Goal: Information Seeking & Learning: Check status

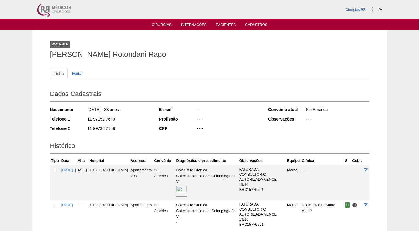
click at [168, 22] on ul "Cirurgias Internações Pacientes Cadastros" at bounding box center [209, 24] width 419 height 11
click at [165, 24] on link "Cirurgias" at bounding box center [162, 25] width 20 height 5
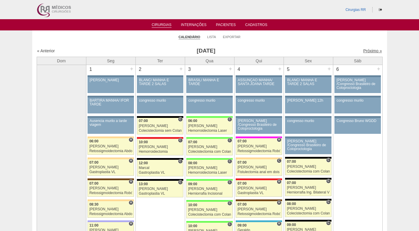
click at [363, 50] on link "Próximo »" at bounding box center [372, 50] width 19 height 5
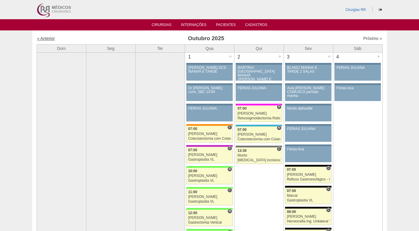
click at [48, 39] on link "« Anterior" at bounding box center [46, 38] width 18 height 5
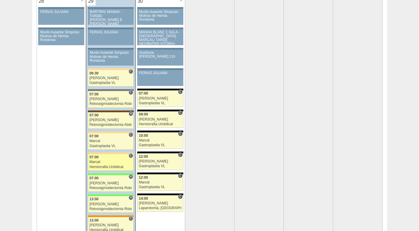
scroll to position [1153, 0]
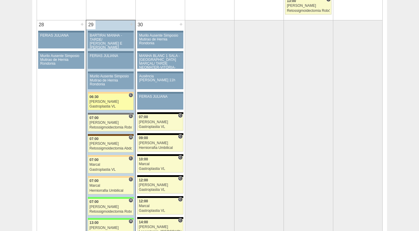
click at [109, 103] on div "Paulo Regina" at bounding box center [111, 102] width 43 height 4
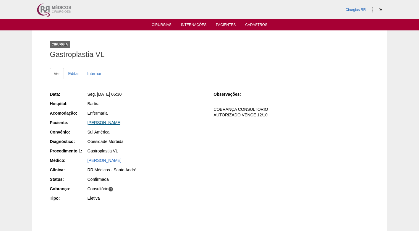
click at [118, 124] on link "[PERSON_NAME]" at bounding box center [104, 122] width 34 height 5
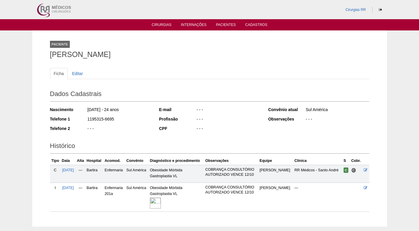
click at [161, 203] on img at bounding box center [155, 203] width 11 height 11
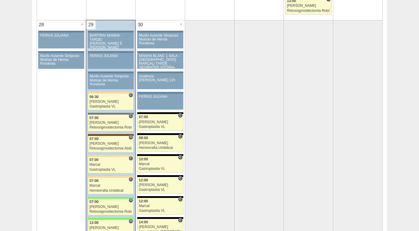
scroll to position [1153, 0]
click at [109, 165] on div "Marcal" at bounding box center [111, 165] width 43 height 4
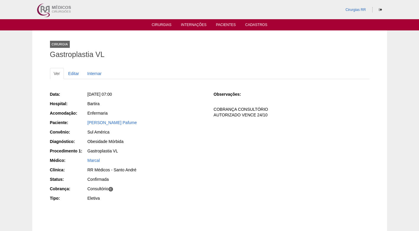
click at [162, 144] on div "Obesidade Mórbida" at bounding box center [146, 142] width 118 height 6
click at [113, 123] on link "[PERSON_NAME] Pafume" at bounding box center [111, 122] width 49 height 5
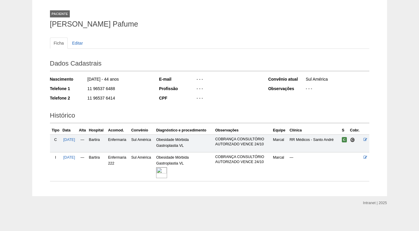
scroll to position [31, 0]
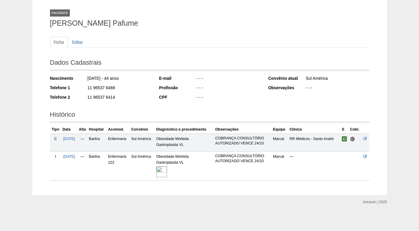
click at [167, 173] on img at bounding box center [161, 171] width 11 height 11
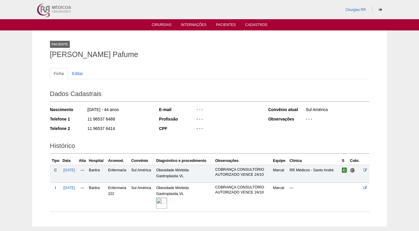
scroll to position [31, 0]
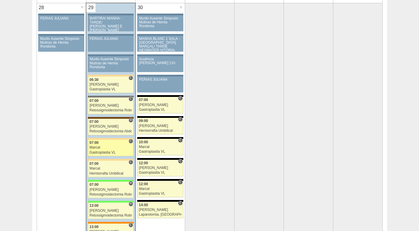
scroll to position [1212, 0]
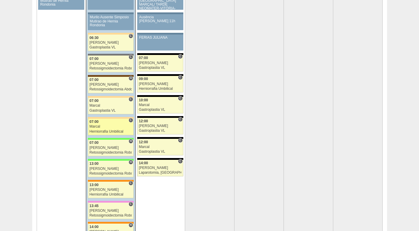
click at [100, 127] on div "Marcal" at bounding box center [111, 127] width 43 height 4
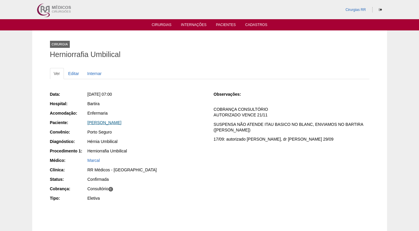
click at [100, 123] on link "Sirlene dos Santos Vieira" at bounding box center [104, 122] width 34 height 5
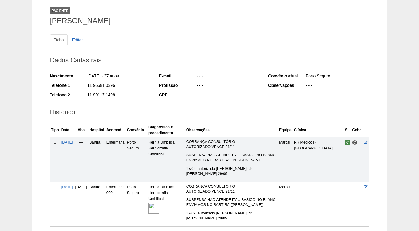
scroll to position [21, 0]
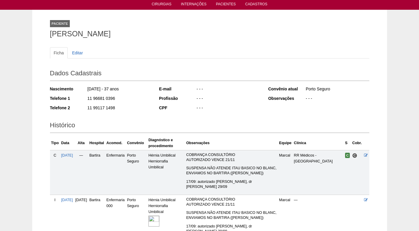
click at [136, 118] on div "Histórico Tipo Data [GEOGRAPHIC_DATA] Hospital Acomod. Convênio Diagnóstico e p…" at bounding box center [209, 177] width 319 height 123
click at [134, 107] on div "11 99117 1498" at bounding box center [119, 108] width 64 height 7
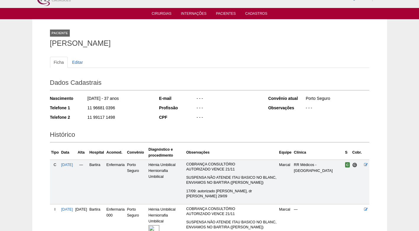
scroll to position [0, 0]
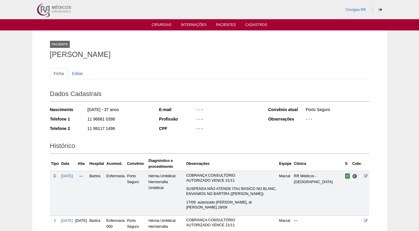
click at [176, 42] on div "Paciente Sirlene dos Santos Vieira" at bounding box center [209, 48] width 319 height 27
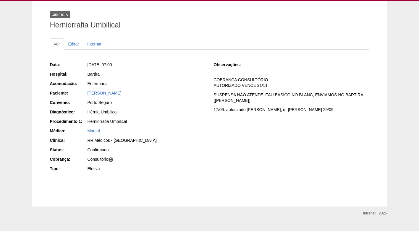
scroll to position [41, 0]
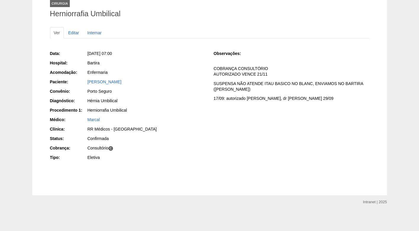
click at [223, 149] on div "Data: Seg, 29/09/2025 - 07:00 Hospital: Bartira Acomodação: Enfermaria Paciente…" at bounding box center [209, 106] width 319 height 116
click at [244, 126] on div "Data: Seg, 29/09/2025 - 07:00 Hospital: Bartira Acomodação: Enfermaria Paciente…" at bounding box center [209, 106] width 319 height 116
click at [194, 119] on div "Marcal" at bounding box center [146, 120] width 118 height 6
click at [219, 126] on div "Data: Seg, 29/09/2025 - 07:00 Hospital: Bartira Acomodação: Enfermaria Paciente…" at bounding box center [209, 106] width 319 height 116
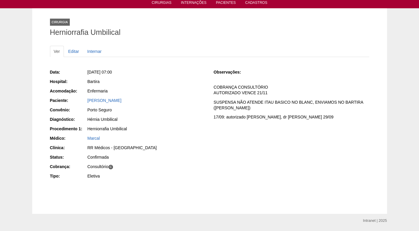
scroll to position [11, 0]
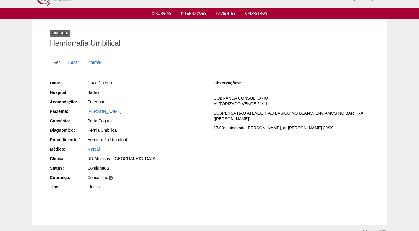
click at [211, 145] on div "Data: Seg, 29/09/2025 - 07:00 Hospital: Bartira Acomodação: Enfermaria Paciente…" at bounding box center [209, 136] width 319 height 116
click at [211, 144] on div "Data: Seg, 29/09/2025 - 07:00 Hospital: Bartira Acomodação: Enfermaria Paciente…" at bounding box center [209, 136] width 319 height 116
click at [255, 145] on div "Data: Seg, 29/09/2025 - 07:00 Hospital: Bartira Acomodação: Enfermaria Paciente…" at bounding box center [209, 136] width 319 height 116
click at [256, 114] on p "SUSPENSA NÃO ATENDE ITAU BASICO NO BLANC, ENVIAMOS NO BARTIRA (MICHELLE CIENTE)" at bounding box center [290, 116] width 155 height 11
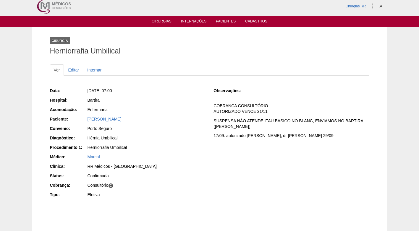
scroll to position [0, 0]
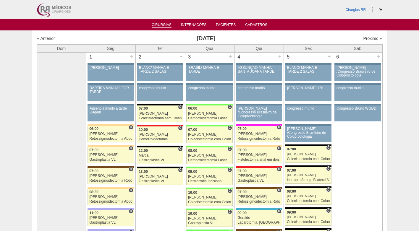
click at [160, 26] on link "Cirurgias" at bounding box center [162, 25] width 20 height 5
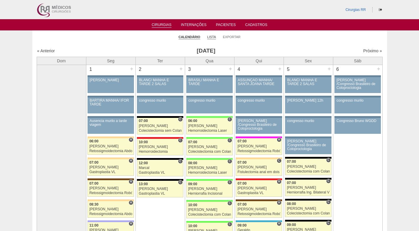
click at [212, 38] on link "Lista" at bounding box center [211, 37] width 9 height 4
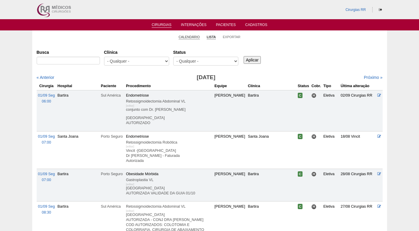
click at [190, 37] on link "Calendário" at bounding box center [188, 37] width 21 height 4
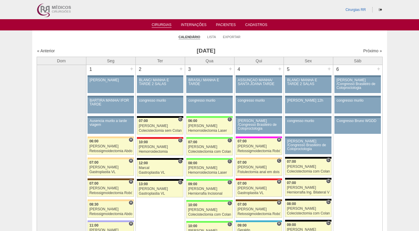
click at [370, 48] on div "Próximo »" at bounding box center [340, 51] width 83 height 6
click at [370, 49] on link "Próximo »" at bounding box center [372, 50] width 19 height 5
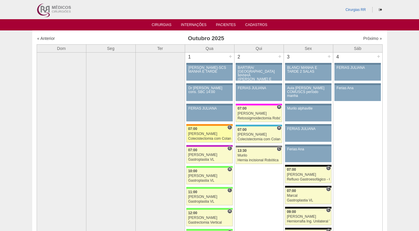
click at [206, 132] on div "[PERSON_NAME]" at bounding box center [209, 134] width 43 height 4
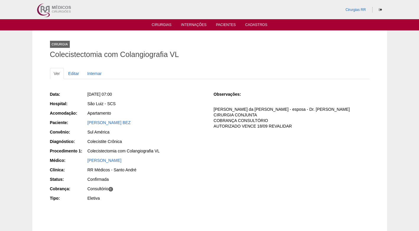
click at [248, 131] on div "Observações: [PERSON_NAME] - esposa - Dr. [PERSON_NAME] CIRURGIA CONJUNTA COBRA…" at bounding box center [290, 112] width 155 height 42
click at [202, 124] on div "[PERSON_NAME] BEZ" at bounding box center [146, 123] width 118 height 6
click at [259, 132] on div "Observações: [PERSON_NAME] - esposa - Dr. [PERSON_NAME] CIRURGIA CONJUNTA COBRA…" at bounding box center [290, 112] width 155 height 42
click at [276, 132] on div "Observações: [PERSON_NAME] - esposa - Dr. [PERSON_NAME] CIRURGIA CONJUNTA COBRA…" at bounding box center [290, 112] width 155 height 42
click at [224, 62] on div "Ver Editar Internar Data: [DATE] 07:00 Hospital: [GEOGRAPHIC_DATA] Acomodação: …" at bounding box center [209, 141] width 319 height 159
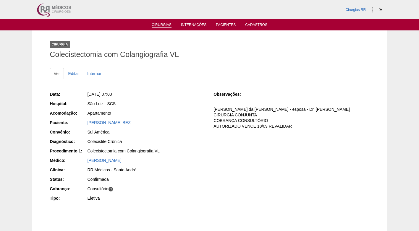
click at [165, 26] on link "Cirurgias" at bounding box center [162, 25] width 20 height 5
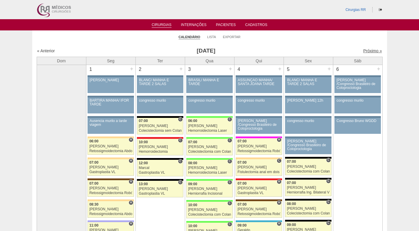
click at [371, 51] on link "Próximo »" at bounding box center [372, 50] width 19 height 5
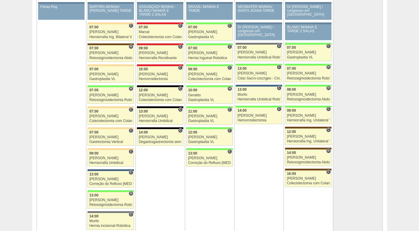
scroll to position [1241, 0]
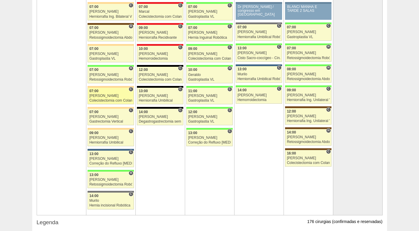
click at [113, 97] on div "[PERSON_NAME]" at bounding box center [110, 96] width 43 height 4
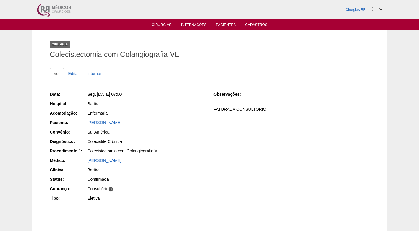
click at [142, 114] on div "Enfermaria" at bounding box center [146, 113] width 118 height 6
click at [121, 123] on link "[PERSON_NAME]" at bounding box center [104, 122] width 34 height 5
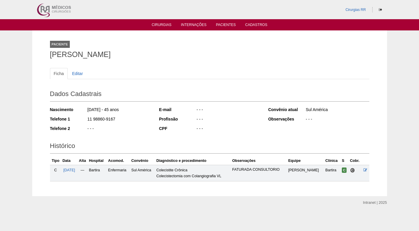
drag, startPoint x: 119, startPoint y: 121, endPoint x: 84, endPoint y: 123, distance: 34.9
click at [84, 123] on div "Telefone 1 11 98860-9167" at bounding box center [100, 119] width 101 height 7
copy div "11 98860-9167"
click at [130, 119] on div "11 98860-9167" at bounding box center [119, 119] width 64 height 7
click at [119, 78] on ul "Ficha Editar" at bounding box center [209, 73] width 319 height 11
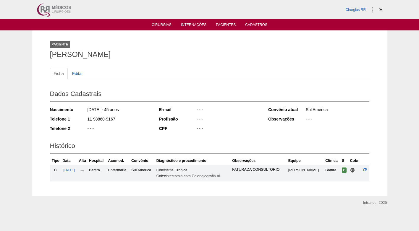
drag, startPoint x: 51, startPoint y: 57, endPoint x: 164, endPoint y: 54, distance: 113.2
click at [164, 54] on h1 "ANDREA DOS SANTOS QUINTO" at bounding box center [209, 54] width 319 height 7
copy h1 "ANDREA DOS SANTOS QUINTO"
click at [211, 114] on div "- - -" at bounding box center [228, 110] width 64 height 7
drag, startPoint x: 119, startPoint y: 36, endPoint x: 99, endPoint y: 31, distance: 21.1
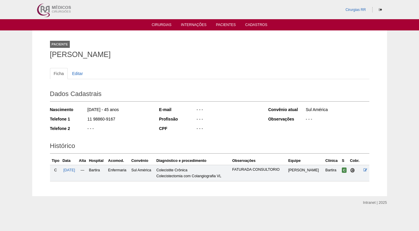
click at [118, 36] on div "Paciente ANDREA DOS SANTOS QUINTO" at bounding box center [209, 48] width 319 height 27
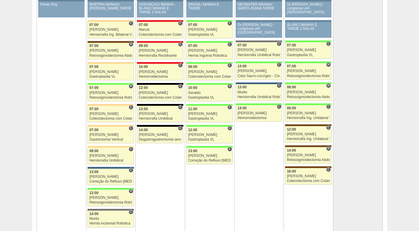
scroll to position [1241, 0]
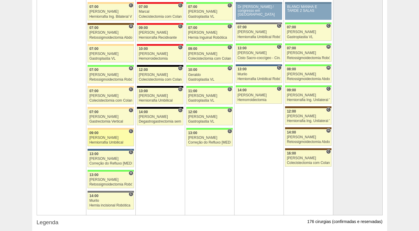
click at [110, 133] on div "09:00" at bounding box center [110, 133] width 43 height 4
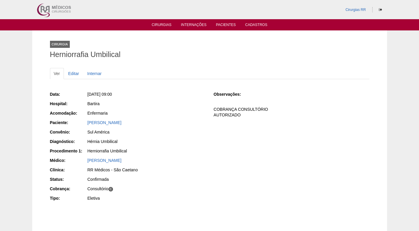
click at [170, 136] on div "Sul América" at bounding box center [146, 132] width 119 height 7
click at [160, 95] on div "Seg, 27/10/2025 - 09:00" at bounding box center [146, 94] width 118 height 6
drag, startPoint x: 114, startPoint y: 125, endPoint x: 113, endPoint y: 121, distance: 4.7
click at [113, 125] on div "[PERSON_NAME]" at bounding box center [146, 123] width 118 height 6
click at [113, 120] on div "[PERSON_NAME]" at bounding box center [146, 123] width 118 height 6
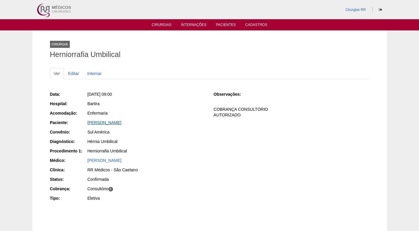
click at [114, 122] on link "MARCIO ROBERTO FERREIRA DA SILVA" at bounding box center [104, 122] width 34 height 5
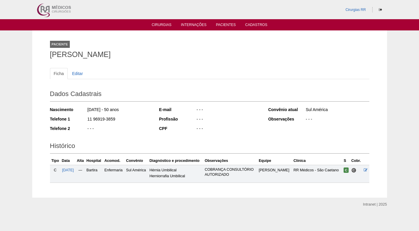
drag, startPoint x: 118, startPoint y: 119, endPoint x: 79, endPoint y: 119, distance: 39.3
click at [79, 119] on div "Telefone 1 11 96919-3859" at bounding box center [100, 119] width 101 height 7
copy div "11 96919-3859"
click at [132, 118] on div "11 96919-3859" at bounding box center [119, 119] width 64 height 7
drag, startPoint x: 116, startPoint y: 50, endPoint x: 96, endPoint y: 5, distance: 49.2
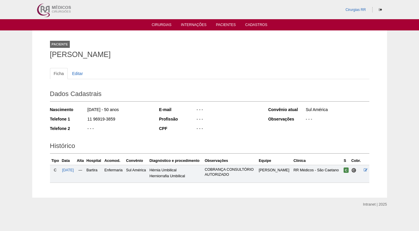
click at [115, 50] on div "Paciente MARCIO ROBERTO FERREIRA DA SILVA" at bounding box center [209, 48] width 319 height 27
click at [132, 75] on ul "Ficha Editar" at bounding box center [209, 73] width 319 height 11
click at [76, 74] on link "Editar" at bounding box center [77, 73] width 19 height 11
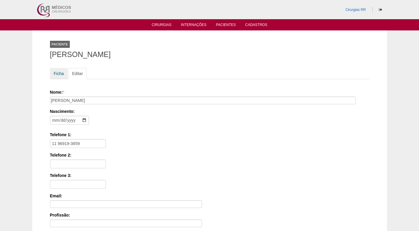
click at [61, 73] on link "Ficha" at bounding box center [59, 73] width 18 height 11
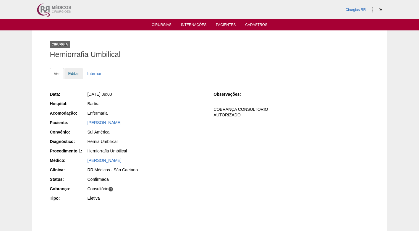
click at [74, 73] on link "Editar" at bounding box center [73, 73] width 19 height 11
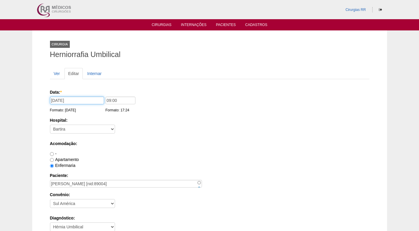
click at [73, 101] on input "[DATE]" at bounding box center [77, 101] width 54 height 8
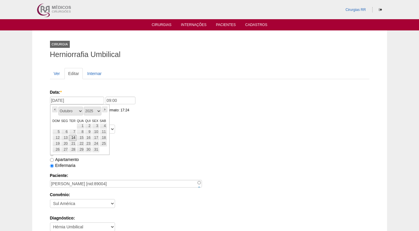
click at [70, 137] on link "14" at bounding box center [73, 138] width 8 height 6
type input "[DATE]"
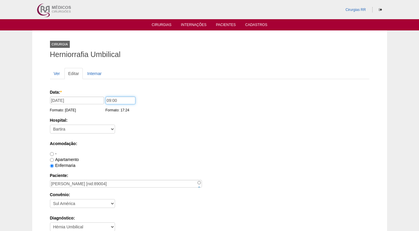
click at [108, 100] on input "09:00" at bounding box center [120, 101] width 30 height 8
type input "07:00"
click at [167, 109] on div "Data: * 14/10/2025 Formato: 29/09/2025 07:00 Formato: 17:24" at bounding box center [208, 101] width 317 height 24
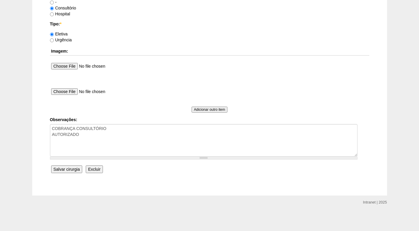
scroll to position [530, 0]
click at [79, 169] on input "Salvar cirurgia" at bounding box center [66, 169] width 31 height 8
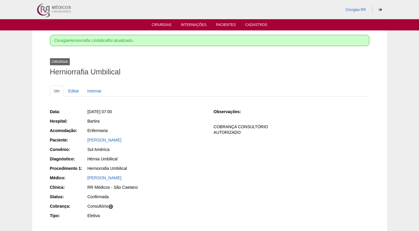
click at [187, 77] on div "Cirurgia Herniorrafia Umbilical" at bounding box center [209, 65] width 319 height 27
click at [166, 23] on link "Cirurgias" at bounding box center [162, 25] width 20 height 5
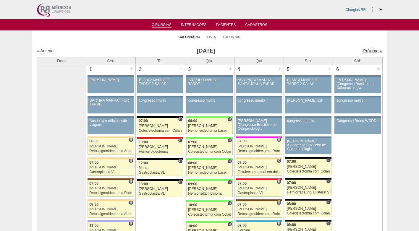
click at [363, 49] on link "Próximo »" at bounding box center [372, 50] width 19 height 5
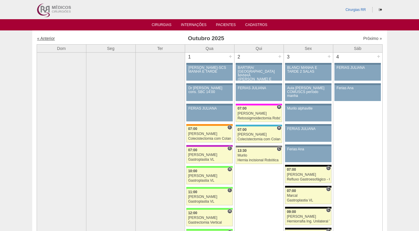
click at [46, 39] on link "« Anterior" at bounding box center [46, 38] width 18 height 5
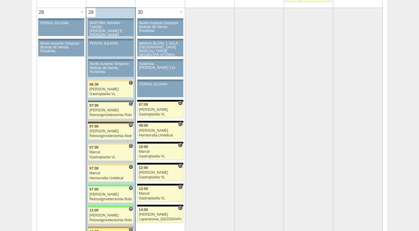
scroll to position [1153, 0]
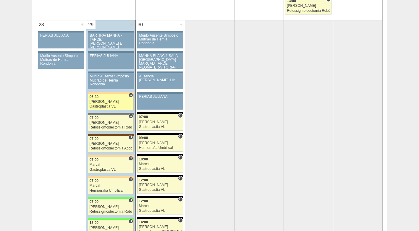
click at [94, 103] on div "Paulo Regina" at bounding box center [111, 102] width 43 height 4
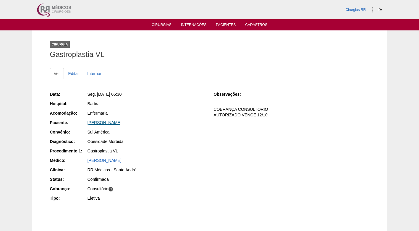
click at [114, 121] on link "[PERSON_NAME]" at bounding box center [104, 122] width 34 height 5
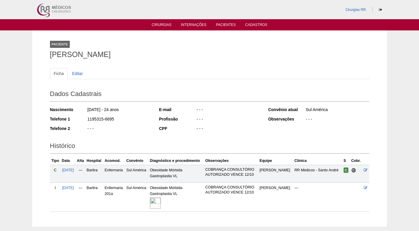
drag, startPoint x: 116, startPoint y: 117, endPoint x: 82, endPoint y: 121, distance: 34.3
click at [82, 121] on div "Telefone 1 1195315-6695" at bounding box center [100, 119] width 101 height 7
copy div "1195315-6695"
click at [119, 119] on div "1195315-6695" at bounding box center [119, 119] width 64 height 7
click at [167, 60] on div "Paciente [PERSON_NAME]" at bounding box center [209, 48] width 319 height 27
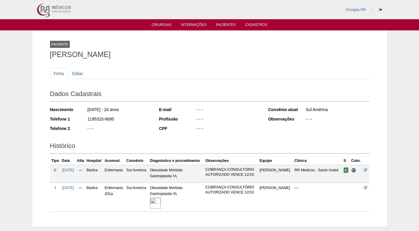
click at [173, 78] on ul "Ficha Editar" at bounding box center [209, 73] width 319 height 11
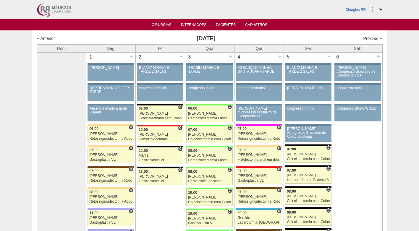
scroll to position [1153, 0]
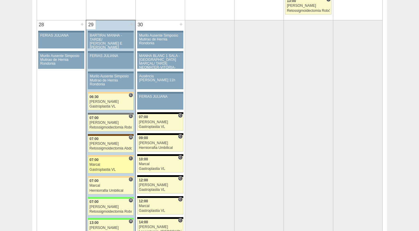
click at [107, 164] on div "Marcal" at bounding box center [111, 165] width 43 height 4
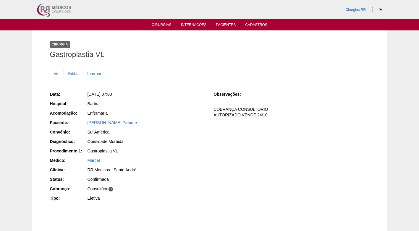
drag, startPoint x: 149, startPoint y: 62, endPoint x: 147, endPoint y: 77, distance: 14.2
click at [148, 63] on div "Ver Editar Internar Data: [DATE] 07:00 Hospital: [GEOGRAPHIC_DATA] Acomodação: …" at bounding box center [209, 141] width 319 height 159
click at [120, 122] on link "[PERSON_NAME] Pafume" at bounding box center [111, 122] width 49 height 5
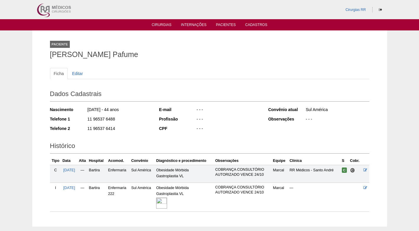
click at [125, 126] on div "11 96537 6414" at bounding box center [119, 129] width 64 height 7
drag, startPoint x: 113, startPoint y: 118, endPoint x: 86, endPoint y: 118, distance: 27.2
click at [86, 118] on div "Telefone 1 11 96537 6488" at bounding box center [100, 119] width 101 height 7
copy div "11 96537 6488"
click at [124, 85] on div "Ficha Editar" at bounding box center [209, 76] width 319 height 17
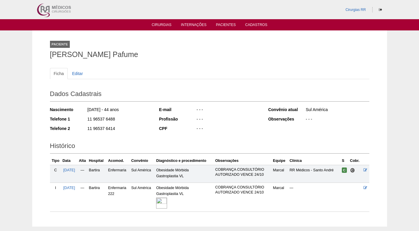
click at [167, 204] on img at bounding box center [161, 203] width 11 height 11
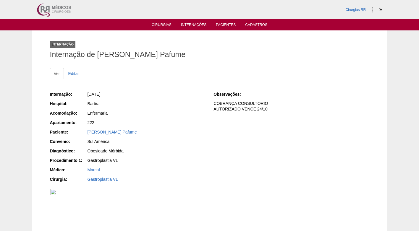
click at [163, 113] on div "Enfermaria" at bounding box center [146, 113] width 118 height 6
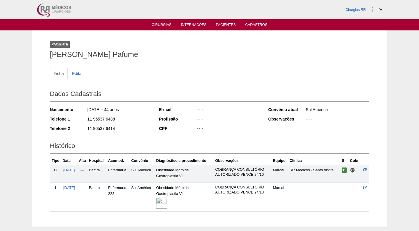
click at [128, 122] on div "11 96537 6488" at bounding box center [119, 119] width 64 height 7
click at [217, 114] on div "E-mail - - - Profissão - - - CPF - - -" at bounding box center [209, 120] width 101 height 30
click at [156, 52] on h1 "Julio Cesar Donizeti Pafume" at bounding box center [209, 54] width 319 height 7
drag, startPoint x: 116, startPoint y: 119, endPoint x: 84, endPoint y: 120, distance: 32.2
click at [84, 120] on div "Telefone 1 11 96537 6488" at bounding box center [100, 119] width 101 height 7
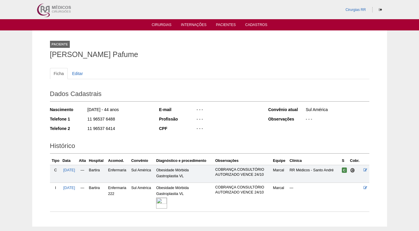
copy div "11 96537 6488"
click at [192, 53] on h1 "Julio Cesar Donizeti Pafume" at bounding box center [209, 54] width 319 height 7
click at [197, 61] on div "Paciente Julio Cesar Donizeti Pafume" at bounding box center [209, 48] width 319 height 27
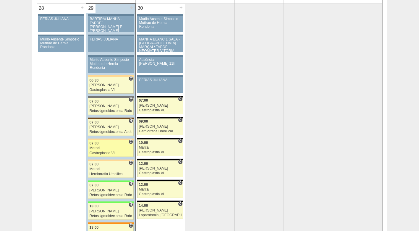
scroll to position [1182, 0]
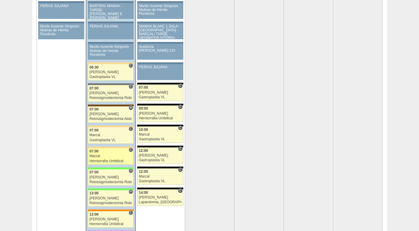
click at [101, 155] on div "Marcal" at bounding box center [111, 156] width 43 height 4
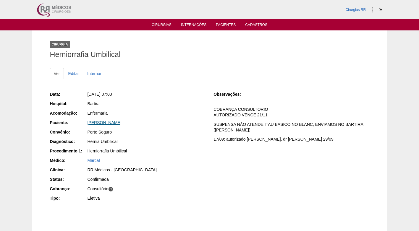
click at [100, 122] on link "[PERSON_NAME]" at bounding box center [104, 122] width 34 height 5
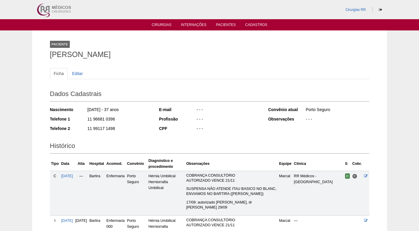
drag, startPoint x: 116, startPoint y: 121, endPoint x: 84, endPoint y: 119, distance: 31.6
click at [84, 119] on div "Telefone 1 11 96681 0396" at bounding box center [100, 119] width 101 height 7
copy div "11 96681 0396"
click at [139, 121] on div "11 96681 0396" at bounding box center [119, 119] width 64 height 7
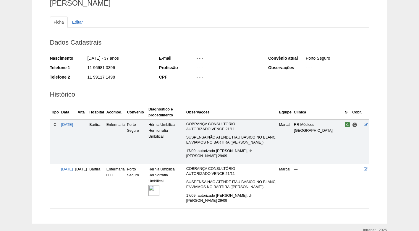
scroll to position [59, 0]
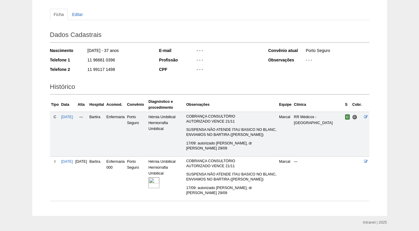
click at [139, 67] on div "11 99117 1498" at bounding box center [119, 69] width 64 height 7
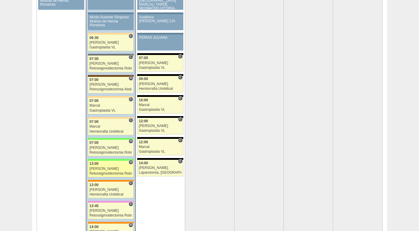
scroll to position [1241, 0]
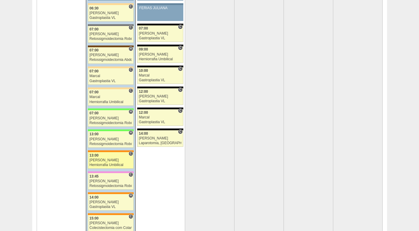
click at [109, 163] on div "Herniorrafia Umbilical" at bounding box center [111, 165] width 43 height 4
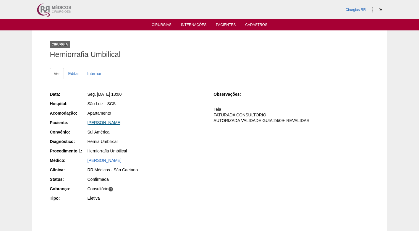
click at [104, 123] on link "Carlos Alberto Marangão Junior" at bounding box center [104, 122] width 34 height 5
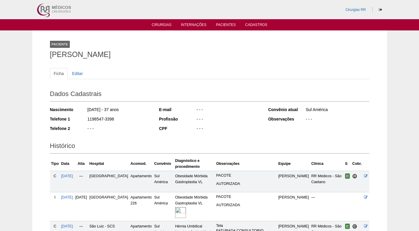
drag, startPoint x: 118, startPoint y: 116, endPoint x: 84, endPoint y: 120, distance: 33.6
click at [84, 120] on div "Telefone 1 1198547-3398" at bounding box center [100, 119] width 101 height 7
copy div "1198547-3398"
click at [119, 117] on div "1198547-3398" at bounding box center [119, 119] width 64 height 7
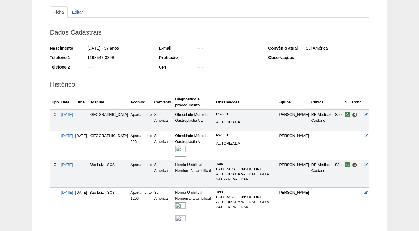
scroll to position [51, 0]
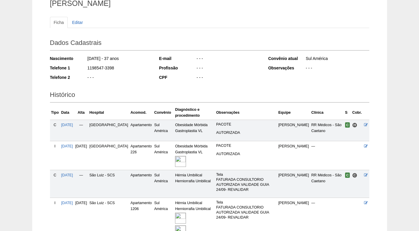
copy div "1198547-3398"
click at [120, 76] on div "- - -" at bounding box center [119, 77] width 64 height 7
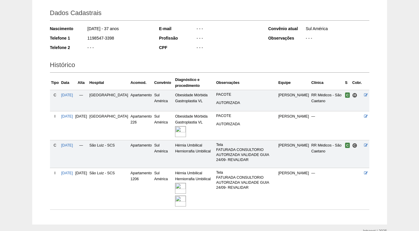
scroll to position [81, 0]
click at [214, 48] on div "- - -" at bounding box center [228, 48] width 64 height 7
drag, startPoint x: 115, startPoint y: 36, endPoint x: 87, endPoint y: 41, distance: 28.2
click at [87, 41] on div "1198547-3398" at bounding box center [119, 38] width 64 height 7
copy div "1198547-3398"
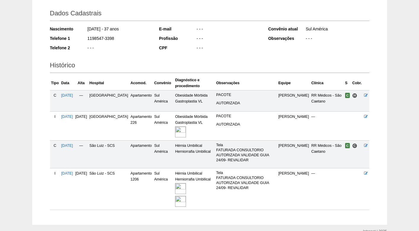
click at [136, 42] on div "1198547-3398" at bounding box center [119, 38] width 64 height 7
click at [153, 50] on div "Dados Cadastrais Nascimento 15/04/1988 - 37 anos Telefone 1 1198547-3398 Telefo…" at bounding box center [209, 30] width 319 height 52
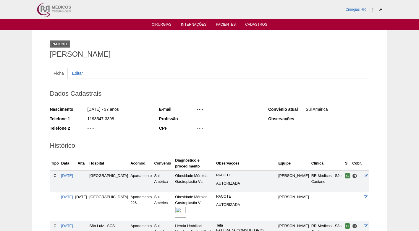
scroll to position [0, 0]
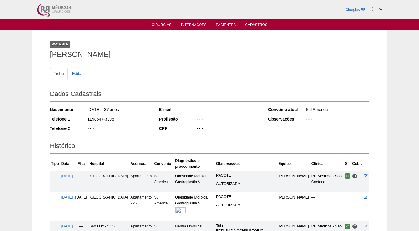
click at [109, 58] on h1 "Carlos Alberto Marangão Junior" at bounding box center [209, 54] width 319 height 7
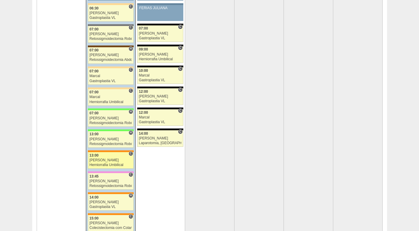
scroll to position [1271, 0]
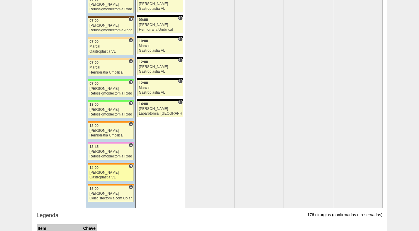
click at [107, 172] on div "[PERSON_NAME]" at bounding box center [111, 173] width 43 height 4
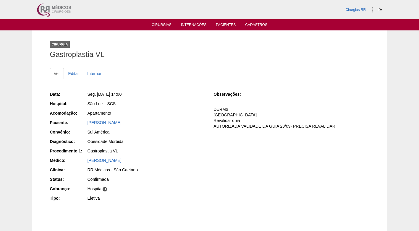
click at [105, 126] on div "[PERSON_NAME]" at bounding box center [146, 123] width 119 height 7
click at [105, 124] on link "[PERSON_NAME]" at bounding box center [104, 122] width 34 height 5
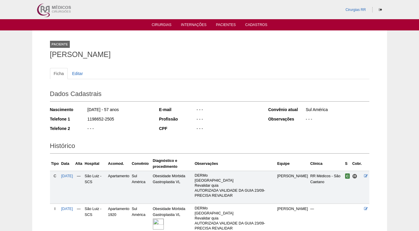
drag, startPoint x: 113, startPoint y: 119, endPoint x: 87, endPoint y: 120, distance: 26.3
click at [87, 120] on div "Telefone 1 1198652-2505" at bounding box center [100, 119] width 101 height 7
copy div "1198652-2505"
click at [123, 122] on div "1198652-2505" at bounding box center [119, 119] width 64 height 7
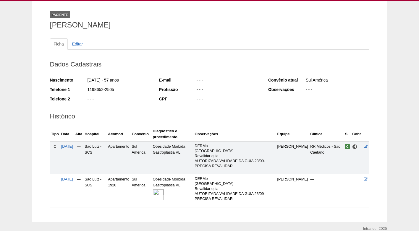
click at [186, 107] on div "Dados Cadastrais Nascimento 24/12/1967 - 57 anos Telefone 1 1198652-2505 Telefo…" at bounding box center [209, 82] width 319 height 52
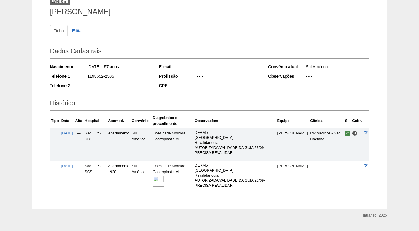
scroll to position [27, 0]
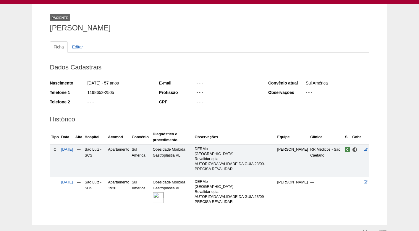
click at [108, 37] on div "Ficha Editar Dados Cadastrais Nascimento 24/12/1967 - 57 anos Telefone 1 119865…" at bounding box center [209, 122] width 319 height 175
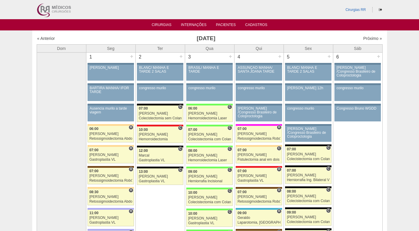
scroll to position [1271, 0]
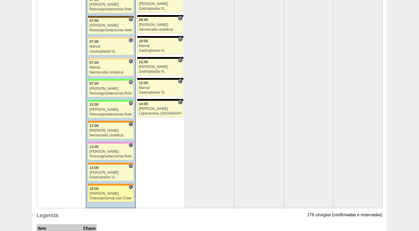
click at [106, 199] on div "Colecistectomia com Colangiografia VL" at bounding box center [111, 199] width 43 height 4
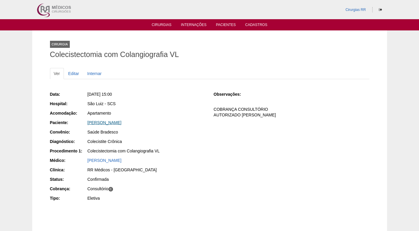
click at [111, 124] on link "[PERSON_NAME]" at bounding box center [104, 122] width 34 height 5
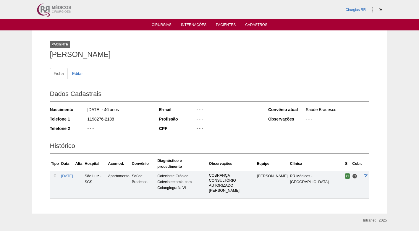
drag, startPoint x: 113, startPoint y: 119, endPoint x: 85, endPoint y: 121, distance: 28.1
click at [85, 121] on div "Telefone 1 1198276-2188" at bounding box center [100, 119] width 101 height 7
copy div "1198276-2188"
click at [130, 119] on div "1198276-2188" at bounding box center [119, 119] width 64 height 7
click at [155, 62] on div "Ficha Editar Dados Cadastrais Nascimento 24/03/1979 - 46 anos Telefone 1 119827…" at bounding box center [209, 130] width 319 height 137
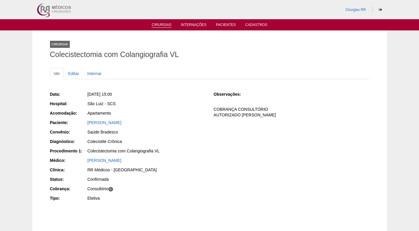
click at [165, 27] on link "Cirurgias" at bounding box center [162, 25] width 20 height 5
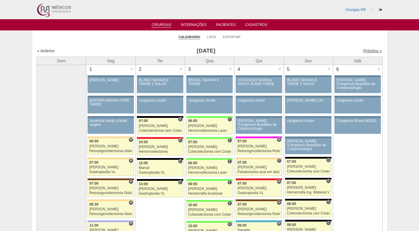
click at [363, 48] on link "Próximo »" at bounding box center [372, 50] width 19 height 5
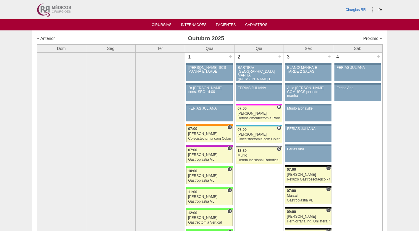
click at [247, 36] on h3 "Outubro 2025" at bounding box center [206, 38] width 172 height 9
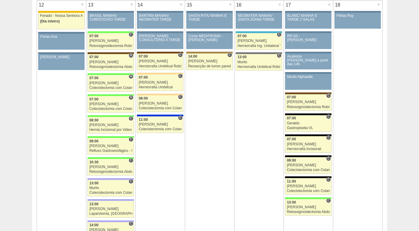
scroll to position [650, 0]
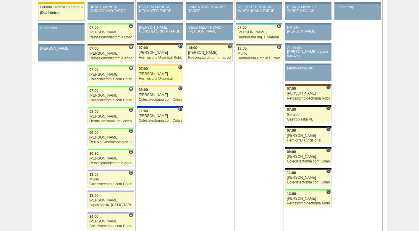
click at [159, 74] on div "[PERSON_NAME]" at bounding box center [160, 74] width 43 height 4
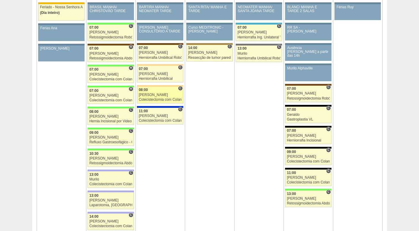
scroll to position [650, 0]
click at [160, 96] on div "[PERSON_NAME]" at bounding box center [160, 95] width 43 height 4
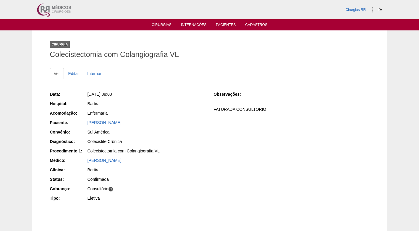
drag, startPoint x: 153, startPoint y: 119, endPoint x: 78, endPoint y: 124, distance: 75.2
click at [78, 124] on div "Data: Ter, 14/10/2025 - 08:00 Hospital: Bartira Acomodação: Enfermaria Paciente…" at bounding box center [127, 147] width 155 height 116
copy div "Paciente: ANDREA DOS SANTOS QUINTO"
click at [75, 72] on link "Editar" at bounding box center [73, 73] width 19 height 11
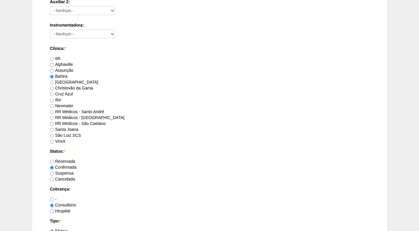
scroll to position [325, 0]
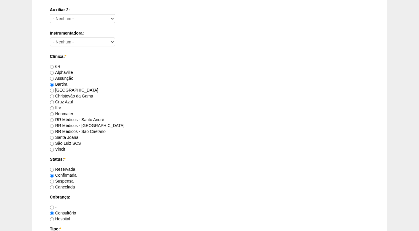
click at [70, 130] on label "RR Médicos - São Caetano" at bounding box center [78, 131] width 56 height 5
click at [54, 130] on input "RR Médicos - São Caetano" at bounding box center [52, 132] width 4 height 4
radio input "true"
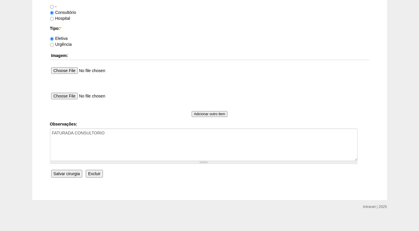
scroll to position [530, 0]
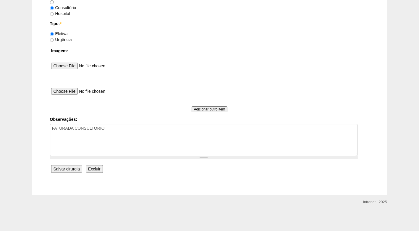
click at [72, 168] on input "Salvar cirurgia" at bounding box center [66, 169] width 31 height 8
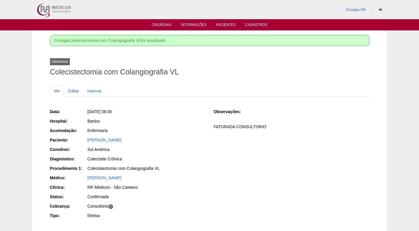
click at [182, 156] on div "Colecistite Crônica" at bounding box center [146, 159] width 118 height 6
click at [182, 155] on div "Data: Ter, 14/10/2025 - 08:00 Hospital: Bartira Acomodação: Enfermaria Paciente…" at bounding box center [127, 165] width 155 height 116
click at [179, 147] on div "Sul América" at bounding box center [146, 150] width 118 height 6
click at [158, 25] on link "Cirurgias" at bounding box center [162, 25] width 20 height 5
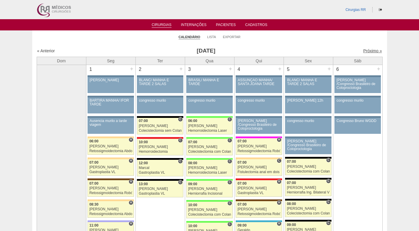
click at [368, 51] on link "Próximo »" at bounding box center [372, 50] width 19 height 5
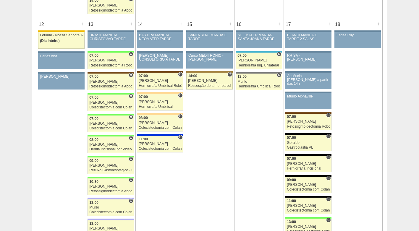
scroll to position [591, 0]
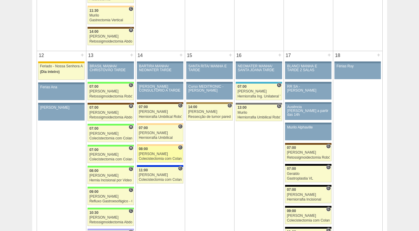
click at [157, 152] on div "[PERSON_NAME]" at bounding box center [160, 154] width 43 height 4
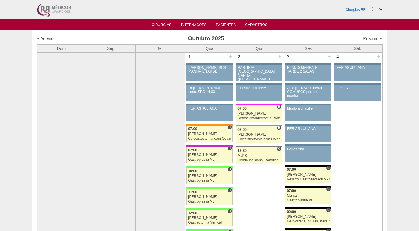
scroll to position [591, 0]
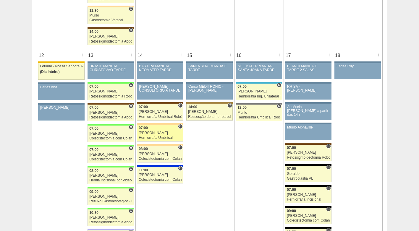
click at [147, 130] on link "89005 [PERSON_NAME] C 07:00 [PERSON_NAME] Herniorrafia [MEDICAL_DATA] [GEOGRAPH…" at bounding box center [160, 133] width 46 height 17
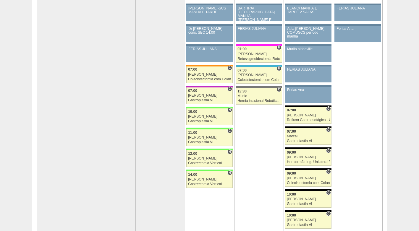
scroll to position [59, 0]
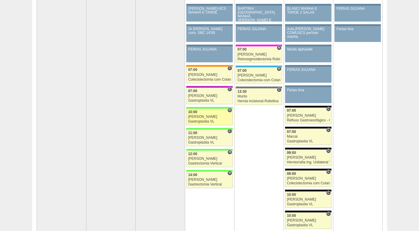
click at [209, 122] on div "Gastroplastia VL" at bounding box center [209, 122] width 43 height 4
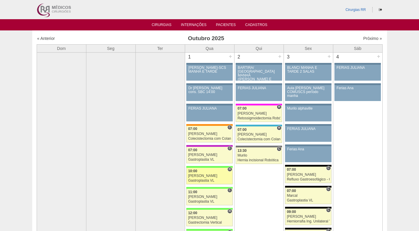
scroll to position [59, 0]
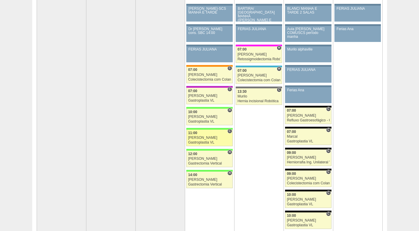
click at [205, 135] on link "89019 Felipe Rossi C 11:00 Felipe Rossi Gastroplastia VL Hospital Brasil RR Méd…" at bounding box center [209, 138] width 46 height 17
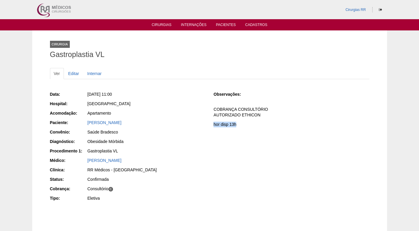
drag, startPoint x: 214, startPoint y: 126, endPoint x: 251, endPoint y: 126, distance: 36.6
click at [251, 126] on p "hor disp 13h" at bounding box center [290, 125] width 155 height 6
click at [230, 152] on div "Data: Qua, 01/10/2025 - 11:00 Hospital: Brasil Acomodação: Apartamento Paciente…" at bounding box center [209, 147] width 319 height 116
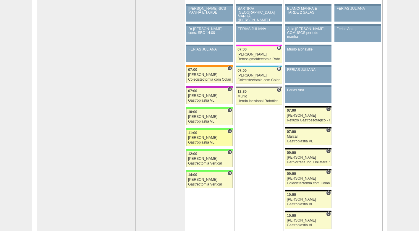
scroll to position [59, 0]
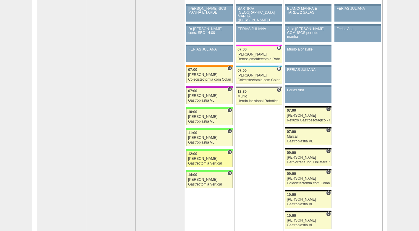
click at [210, 162] on div "Gastrectomia Vertical" at bounding box center [209, 164] width 43 height 4
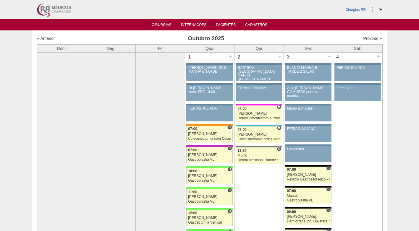
scroll to position [59, 0]
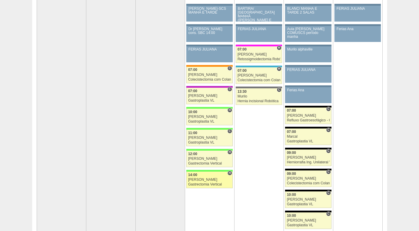
click at [206, 177] on div "14:00" at bounding box center [209, 175] width 43 height 4
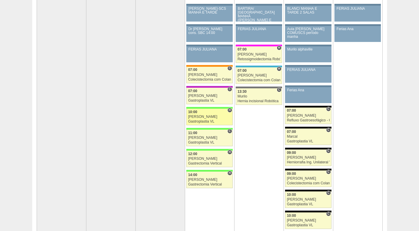
scroll to position [59, 0]
click at [202, 121] on div "Gastroplastia VL" at bounding box center [209, 122] width 43 height 4
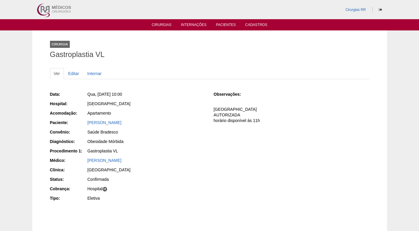
click at [202, 121] on div "[PERSON_NAME]" at bounding box center [146, 123] width 118 height 6
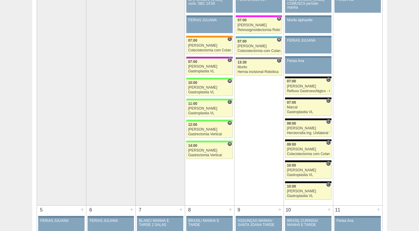
scroll to position [89, 0]
click at [196, 84] on span "10:00" at bounding box center [192, 82] width 9 height 4
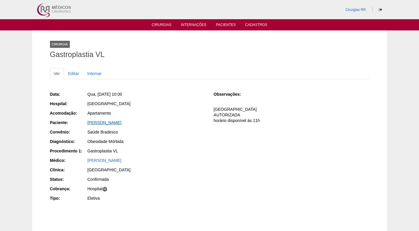
click at [121, 124] on link "[PERSON_NAME]" at bounding box center [104, 122] width 34 height 5
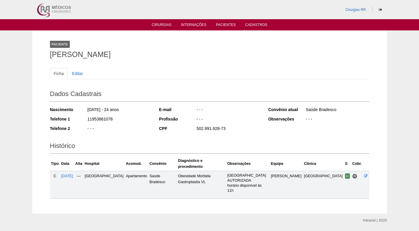
drag, startPoint x: 149, startPoint y: 57, endPoint x: 27, endPoint y: 54, distance: 122.1
click at [27, 54] on div "Paciente [PERSON_NAME] Ficha Editar Dados Cadastrais Nascimento [DATE] - 24 ano…" at bounding box center [209, 121] width 419 height 183
copy h1 "[PERSON_NAME]"
drag, startPoint x: 203, startPoint y: 65, endPoint x: 205, endPoint y: 57, distance: 7.8
click at [203, 62] on div "Ficha Editar Dados Cadastrais Nascimento 30/05/2001 - 24 anos Telefone 1 119538…" at bounding box center [209, 130] width 319 height 137
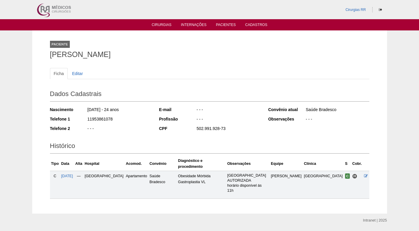
click at [189, 59] on div "Paciente Tacila Karen Santos Oliveira" at bounding box center [209, 48] width 319 height 27
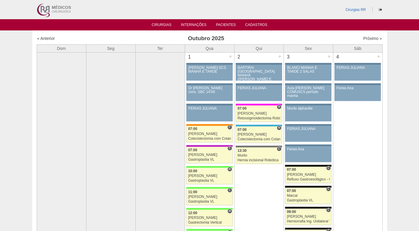
scroll to position [89, 0]
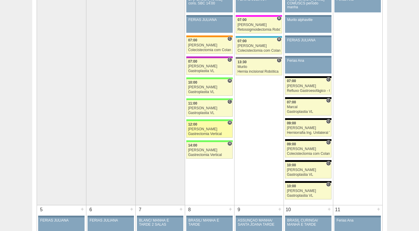
click at [212, 128] on div "[PERSON_NAME]" at bounding box center [209, 129] width 43 height 4
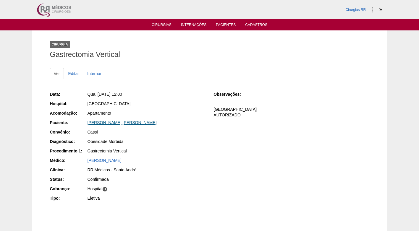
click at [114, 123] on link "SABRINA EVANGELISTA DE SOUZA RIBEIRO" at bounding box center [121, 122] width 69 height 5
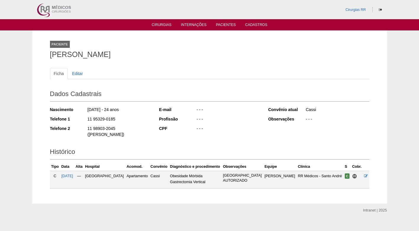
click at [145, 108] on div "[DATE] - 24 anos" at bounding box center [119, 110] width 64 height 7
drag, startPoint x: 46, startPoint y: 53, endPoint x: 212, endPoint y: 53, distance: 165.5
click at [212, 53] on div "Paciente [PERSON_NAME] Ficha Editar Dados Cadastrais Nascimento [DATE] - 24 ano…" at bounding box center [210, 116] width 328 height 173
copy h1 "SABRINA EVANGELISTA DE SOUZA RIBEIRO"
click at [218, 64] on div "Ficha Editar Dados Cadastrais Nascimento 18/01/2001 - 24 anos Telefone 1 11 953…" at bounding box center [209, 125] width 319 height 127
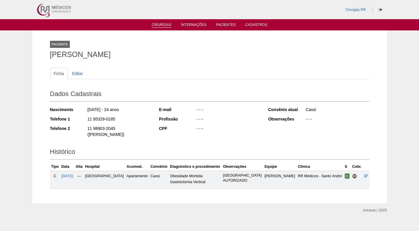
click at [163, 26] on link "Cirurgias" at bounding box center [162, 25] width 20 height 5
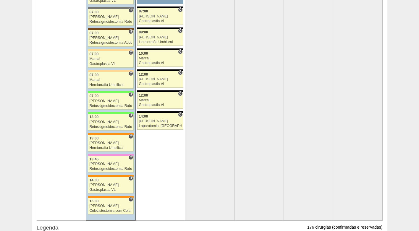
scroll to position [1359, 0]
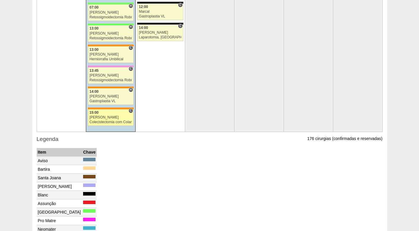
click at [111, 121] on div "Colecistectomia com Colangiografia VL" at bounding box center [111, 122] width 43 height 4
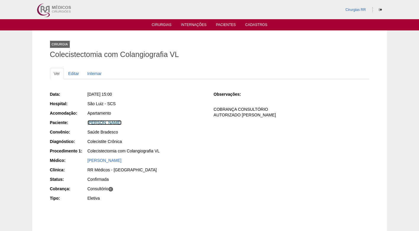
click at [111, 121] on link "[PERSON_NAME]" at bounding box center [104, 122] width 34 height 5
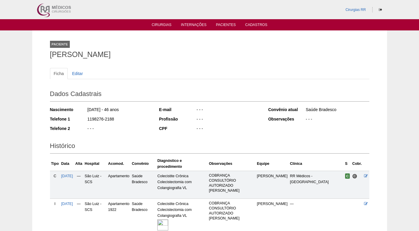
click at [130, 118] on div "1198276-2188" at bounding box center [119, 119] width 64 height 7
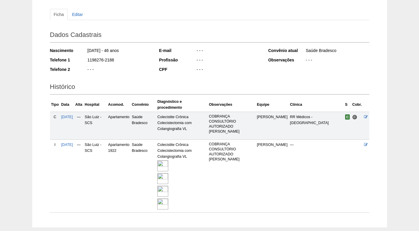
scroll to position [85, 0]
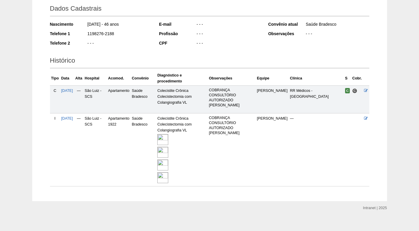
click at [168, 160] on img at bounding box center [162, 165] width 11 height 11
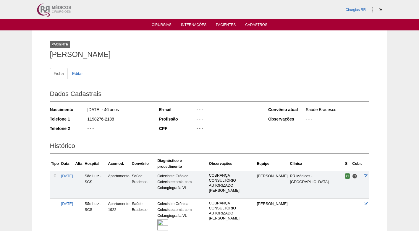
scroll to position [85, 0]
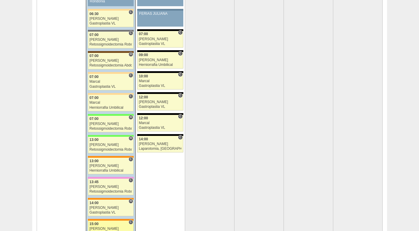
scroll to position [1241, 0]
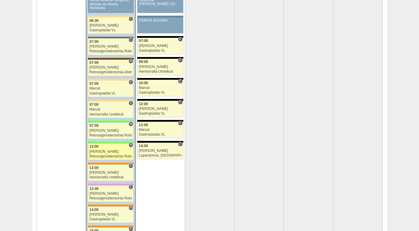
click at [116, 147] on div "13:00" at bounding box center [111, 147] width 43 height 4
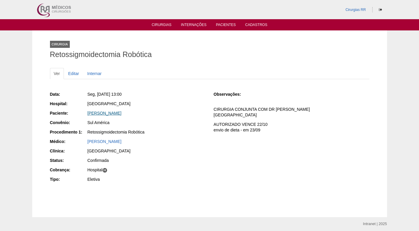
click at [112, 113] on link "[PERSON_NAME]" at bounding box center [104, 113] width 34 height 5
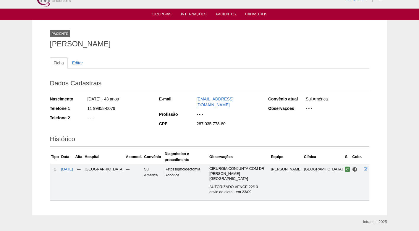
scroll to position [16, 0]
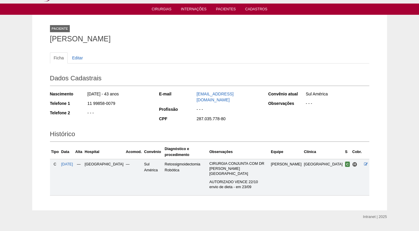
drag, startPoint x: 156, startPoint y: 42, endPoint x: 37, endPoint y: 40, distance: 118.8
click at [37, 40] on div "Paciente [PERSON_NAME] Ficha Editar Dados Cadastrais Nascimento [DATE] - 43 ano…" at bounding box center [209, 112] width 355 height 195
copy h1 "[PERSON_NAME]"
click at [195, 28] on div "Paciente [PERSON_NAME]" at bounding box center [209, 32] width 319 height 27
click at [164, 9] on link "Cirurgias" at bounding box center [162, 9] width 20 height 5
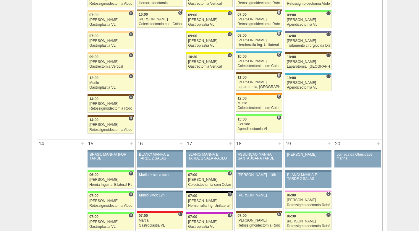
scroll to position [502, 0]
